Goal: Information Seeking & Learning: Learn about a topic

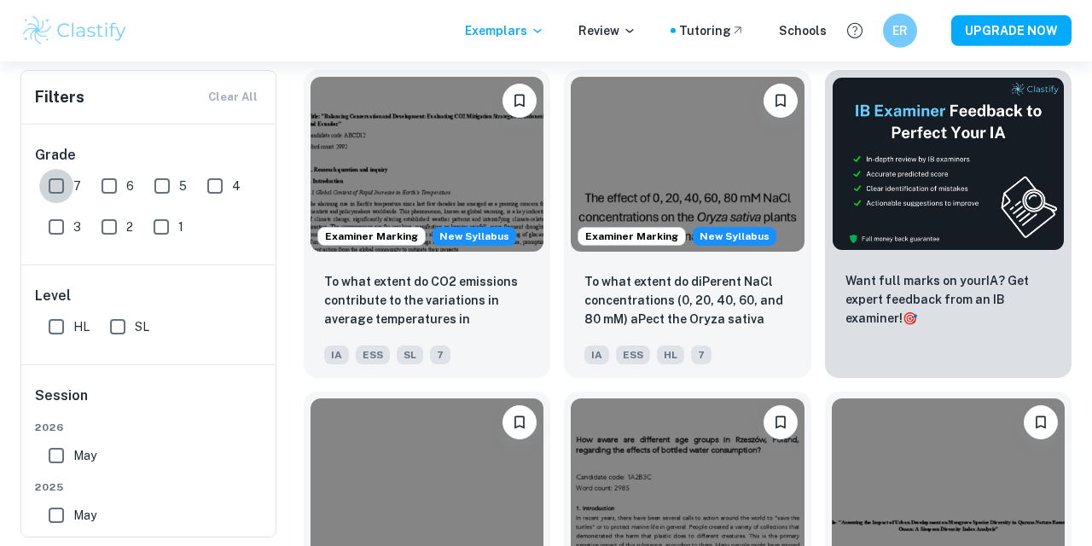
click at [66, 196] on input "7" at bounding box center [56, 186] width 34 height 34
checkbox input "true"
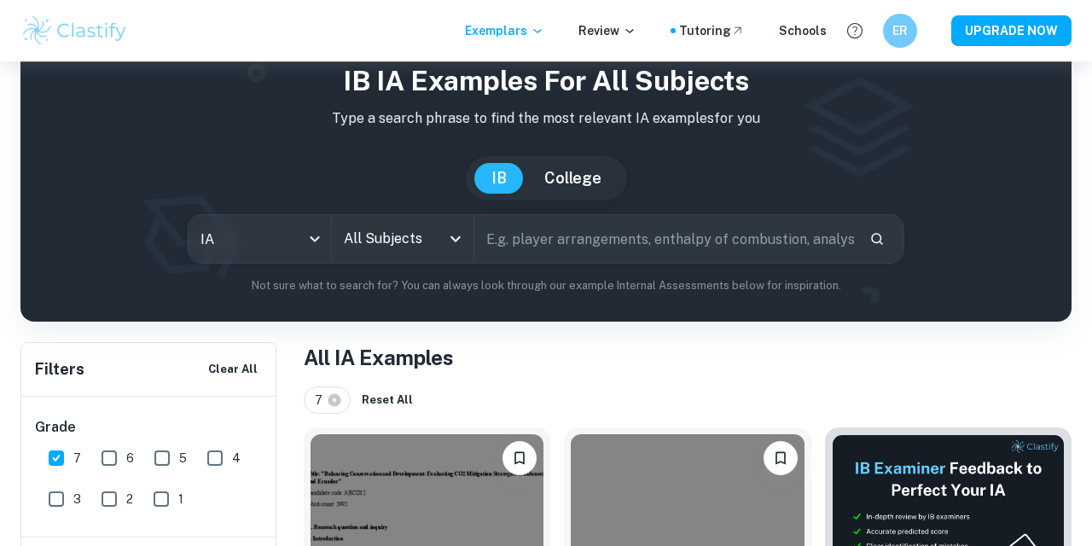
scroll to position [51, 0]
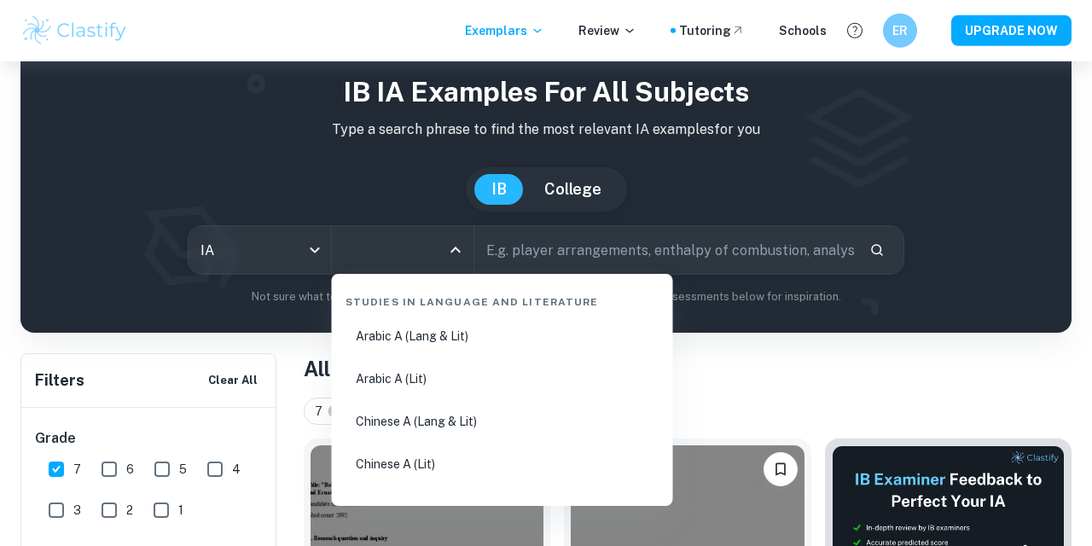
click at [439, 254] on input "All Subjects" at bounding box center [391, 250] width 102 height 32
type input "math"
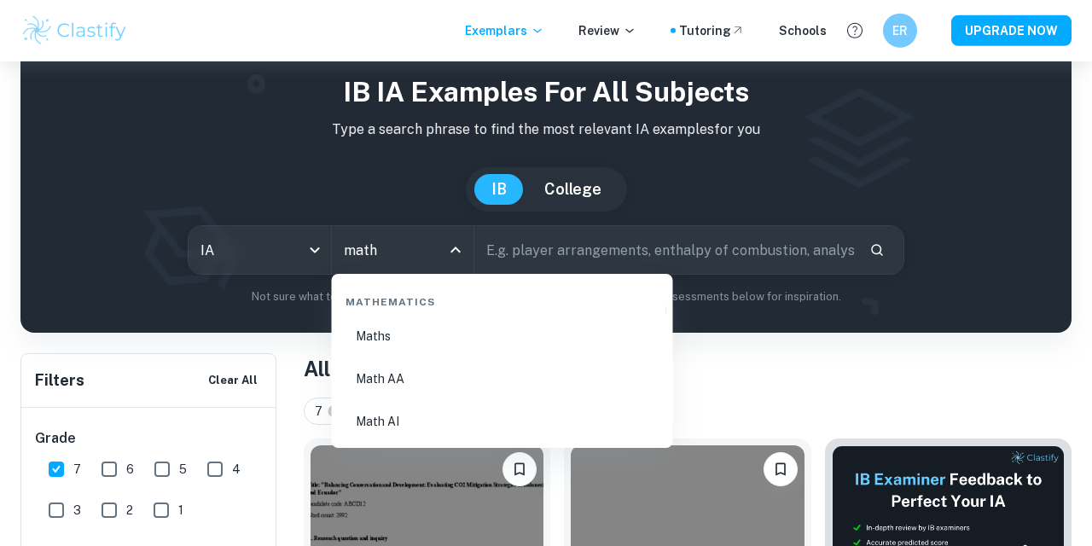
click at [405, 378] on li "Math AA" at bounding box center [503, 378] width 328 height 39
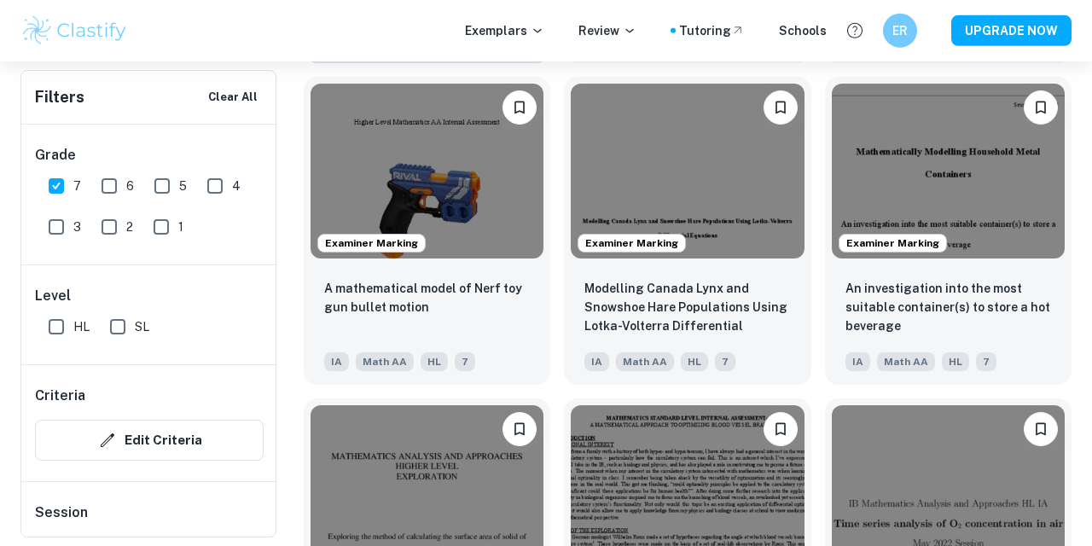
scroll to position [1532, 0]
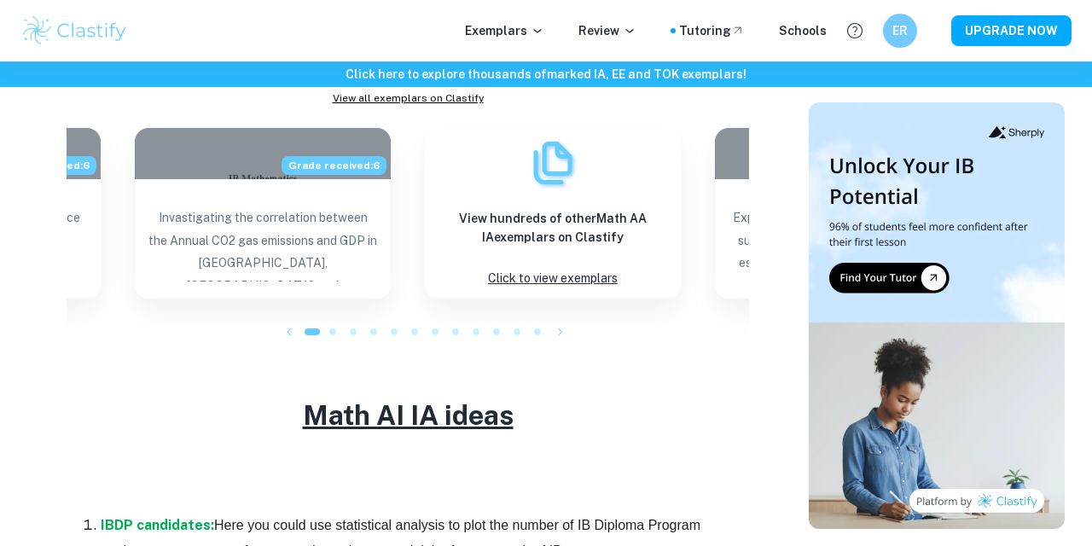
scroll to position [2479, 0]
